Goal: Transaction & Acquisition: Download file/media

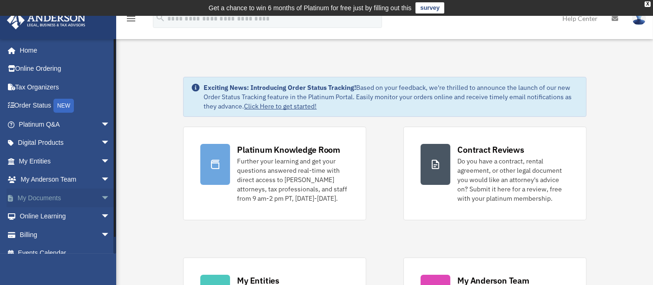
click at [101, 196] on span "arrow_drop_down" at bounding box center [110, 197] width 19 height 19
click at [47, 220] on link "Box" at bounding box center [68, 216] width 111 height 19
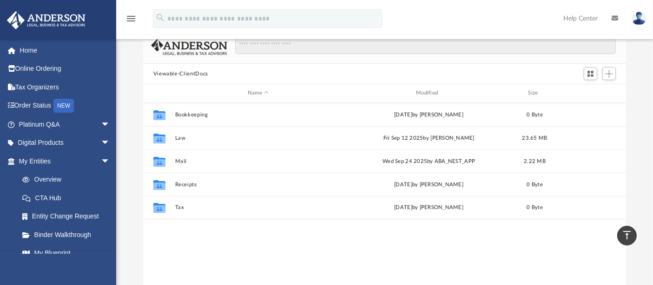
scroll to position [73, 0]
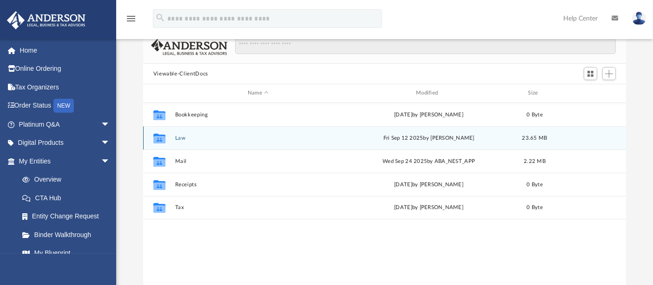
click at [180, 141] on div "Collaborated Folder Law Fri Sep 12 2025 by Fe Fernandez 23.65 MB" at bounding box center [385, 137] width 484 height 23
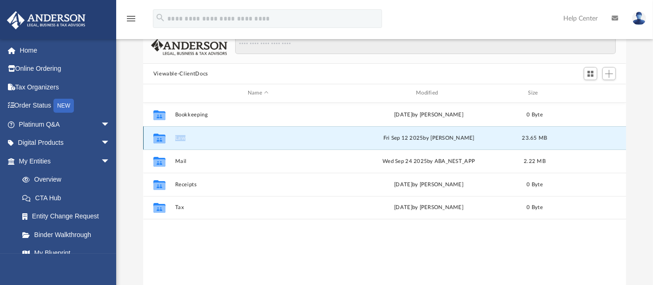
click at [180, 141] on div "Collaborated Folder Law Fri Sep 12 2025 by Fe Fernandez 23.65 MB" at bounding box center [385, 137] width 484 height 23
click at [173, 139] on div "Collaborated Folder Law Fri Sep 12 2025 by Fe Fernandez 23.65 MB" at bounding box center [385, 137] width 484 height 23
click at [163, 137] on icon "grid" at bounding box center [159, 138] width 12 height 7
click at [183, 135] on button "Law" at bounding box center [258, 138] width 166 height 6
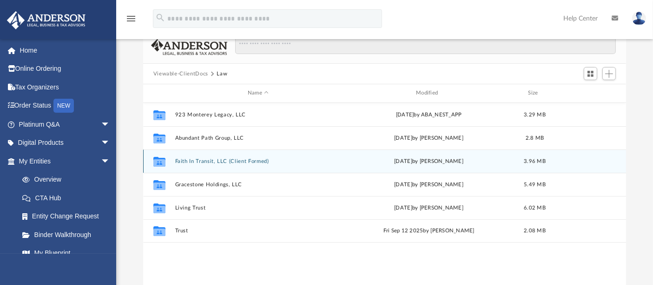
click at [213, 161] on button "Faith In Transit, LLC (Client Formed)" at bounding box center [258, 161] width 166 height 6
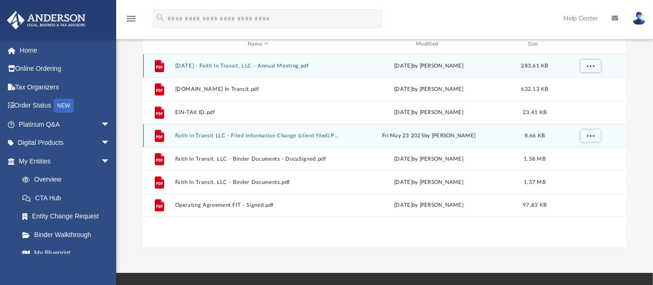
scroll to position [123, 0]
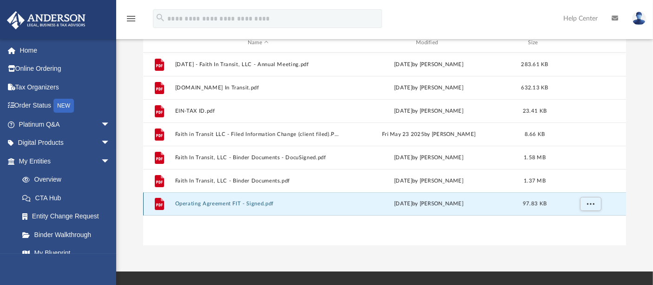
click at [239, 201] on button "Operating Agreement FIT - Signed.pdf" at bounding box center [258, 203] width 166 height 6
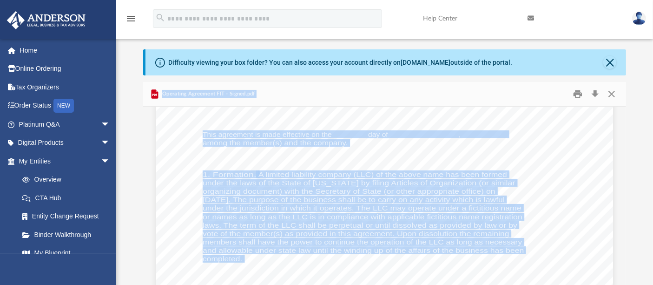
scroll to position [66, 0]
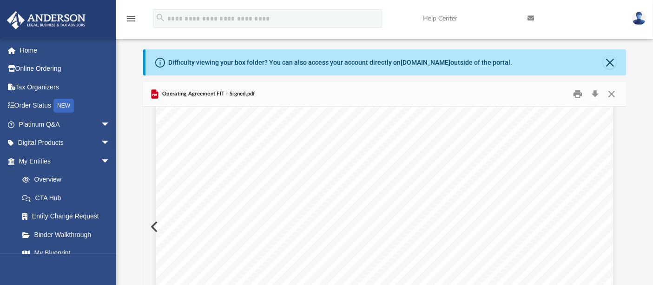
click at [619, 62] on div "Difficulty viewing your box folder? You can also access your account directly o…" at bounding box center [386, 62] width 481 height 26
click at [614, 62] on button "Close" at bounding box center [610, 62] width 13 height 13
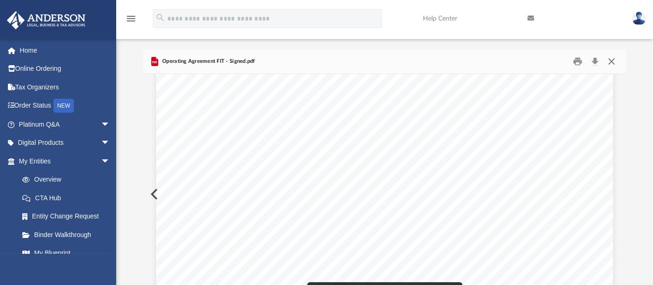
click at [614, 60] on button "Close" at bounding box center [612, 61] width 17 height 14
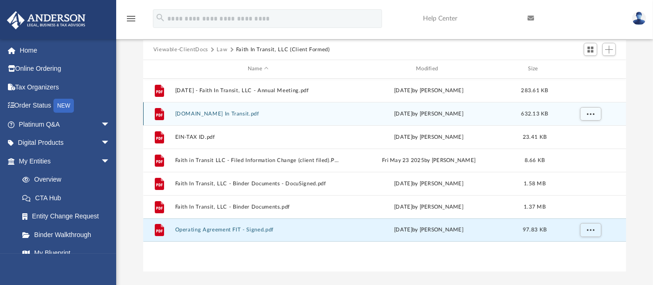
scroll to position [65, 0]
click at [594, 111] on span "More options" at bounding box center [590, 112] width 7 height 5
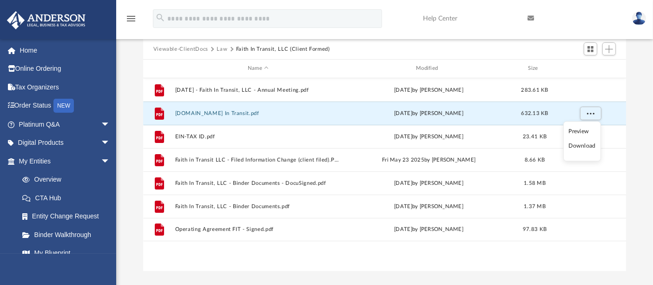
click at [587, 149] on li "Download" at bounding box center [582, 146] width 27 height 10
click at [588, 115] on span "More options" at bounding box center [590, 112] width 7 height 5
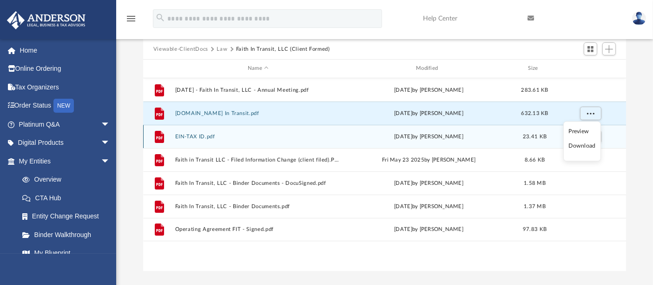
click at [495, 135] on div "Tue Apr 15 2025 by Omar I Santillan" at bounding box center [428, 136] width 166 height 8
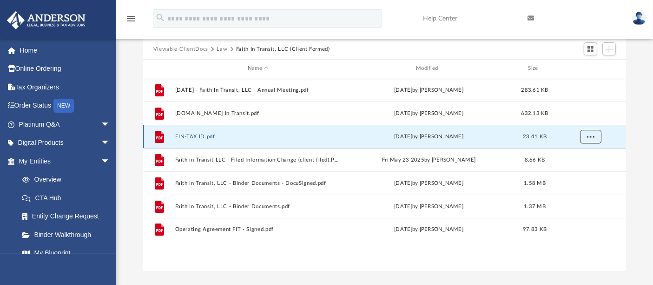
click at [588, 136] on span "More options" at bounding box center [590, 135] width 7 height 5
click at [582, 171] on li "Download" at bounding box center [582, 170] width 27 height 10
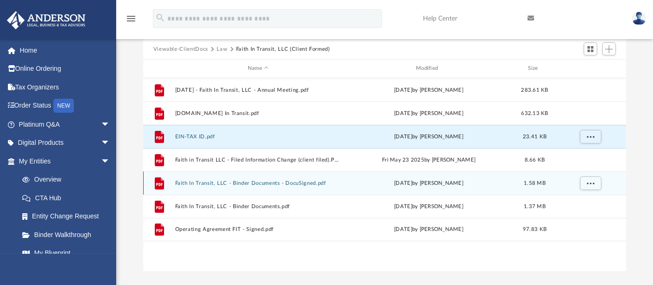
click at [300, 180] on button "Faith In Transit, LLC - Binder Documents - DocuSigned.pdf" at bounding box center [258, 183] width 166 height 6
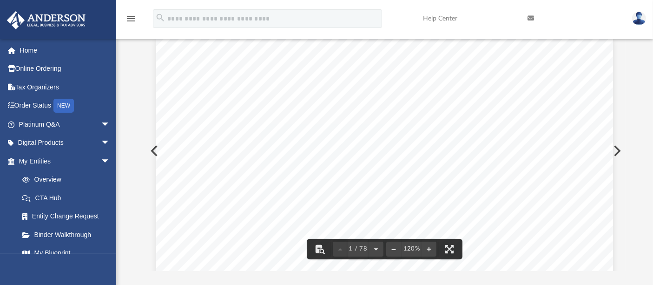
scroll to position [0, 0]
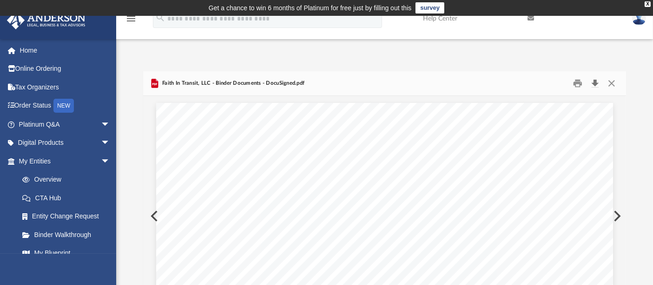
click at [595, 81] on button "Download" at bounding box center [595, 83] width 17 height 14
